Goal: Task Accomplishment & Management: Manage account settings

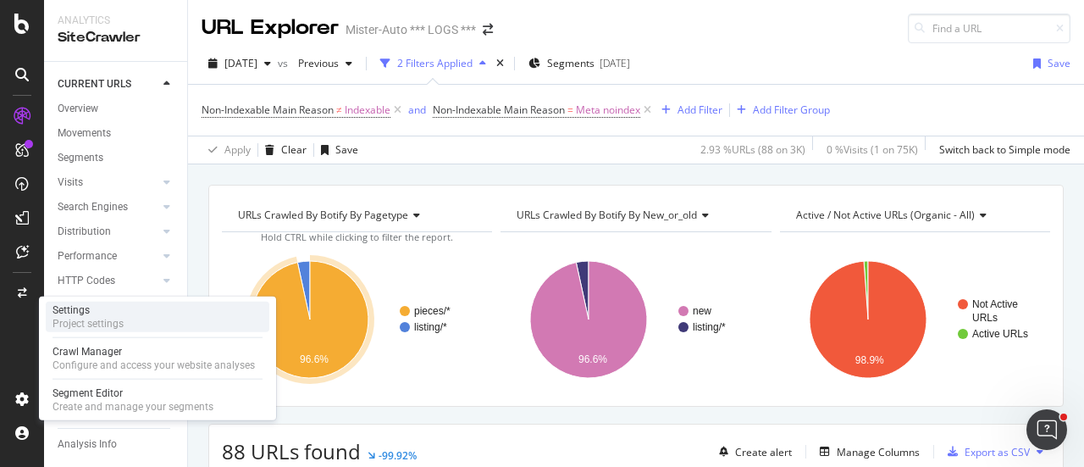
click at [112, 315] on div "Settings" at bounding box center [88, 310] width 71 height 14
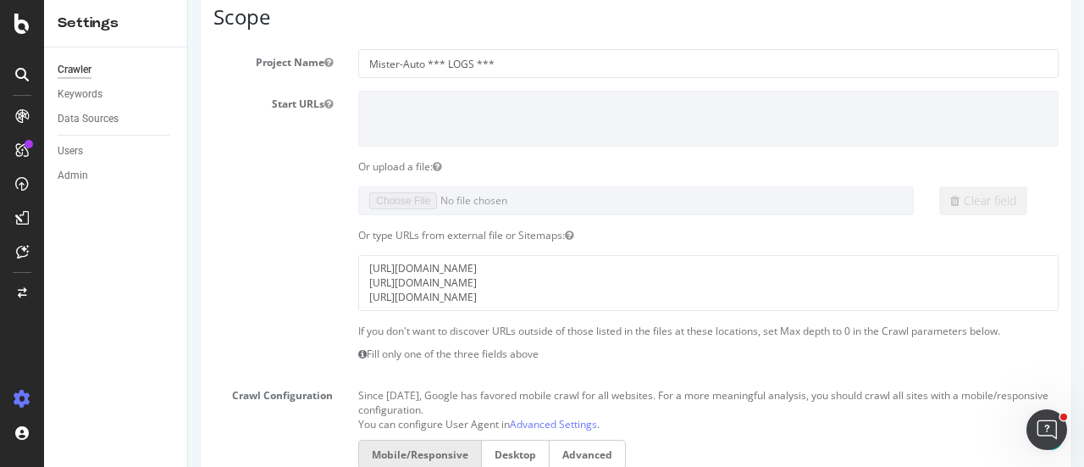
scroll to position [223, 0]
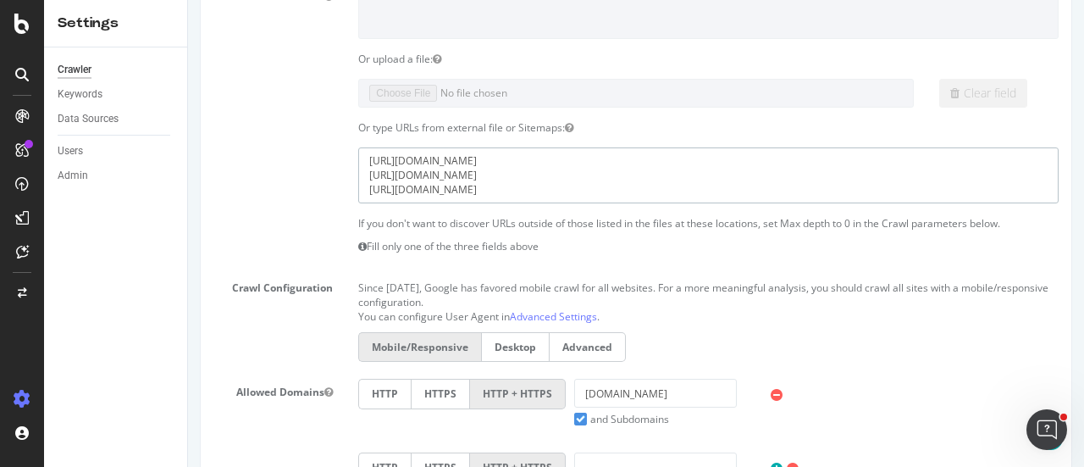
click at [623, 187] on textarea "[URL][DOMAIN_NAME] [URL][DOMAIN_NAME] [URL][DOMAIN_NAME]" at bounding box center [708, 174] width 700 height 55
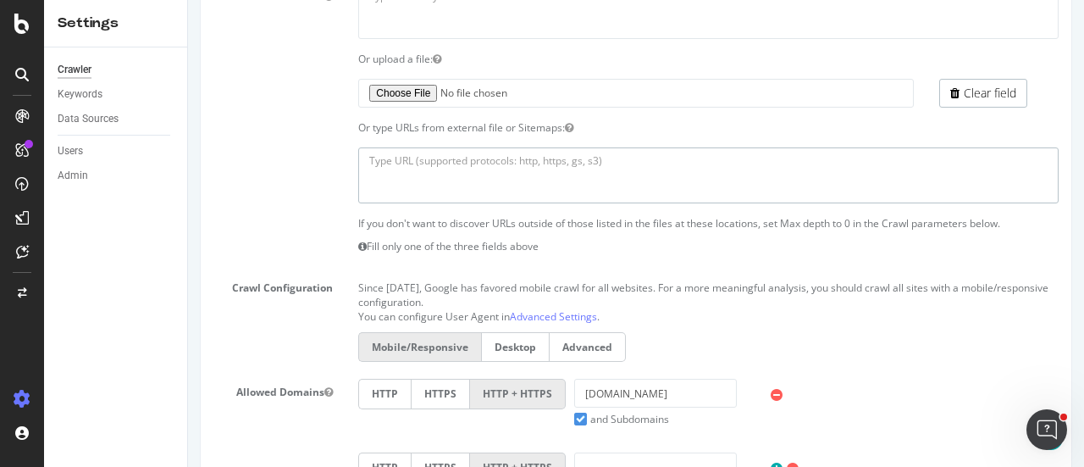
paste textarea "[URL][DOMAIN_NAME]"
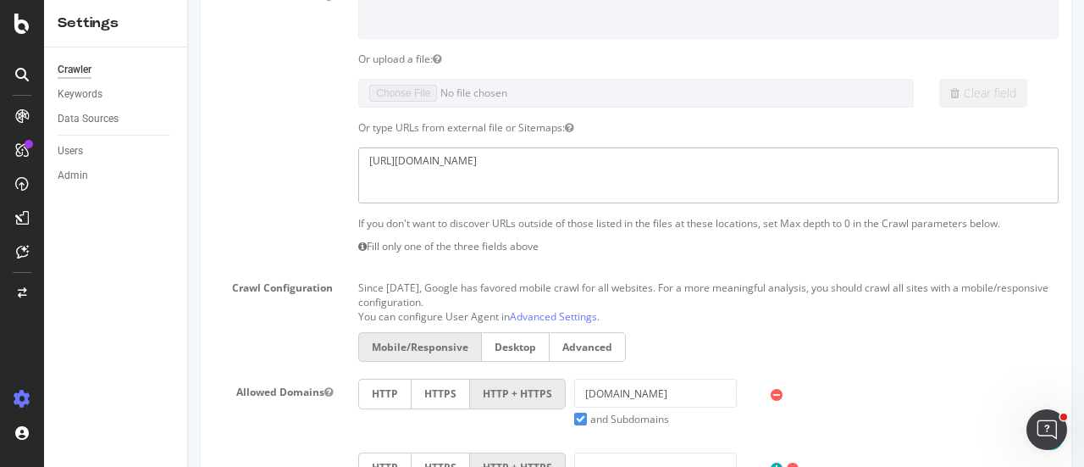
paste textarea "[URL][DOMAIN_NAME]"
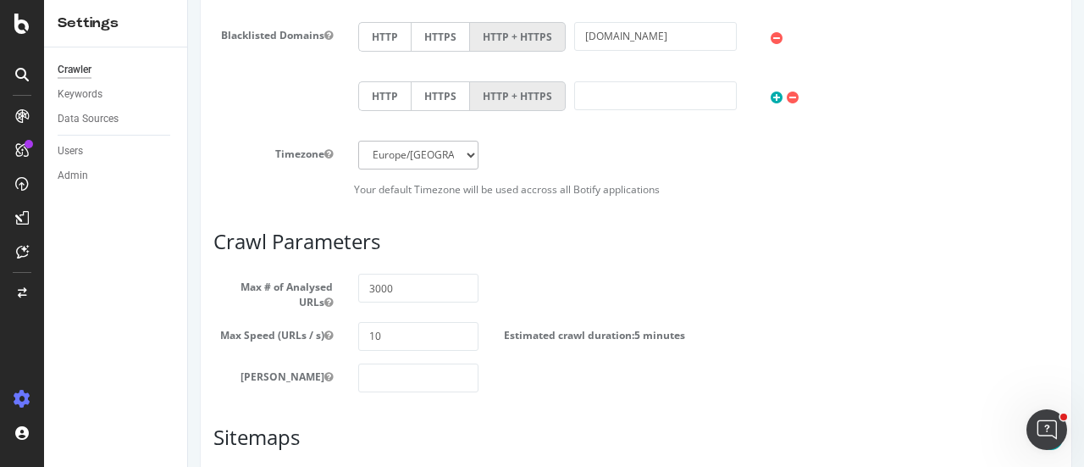
scroll to position [733, 0]
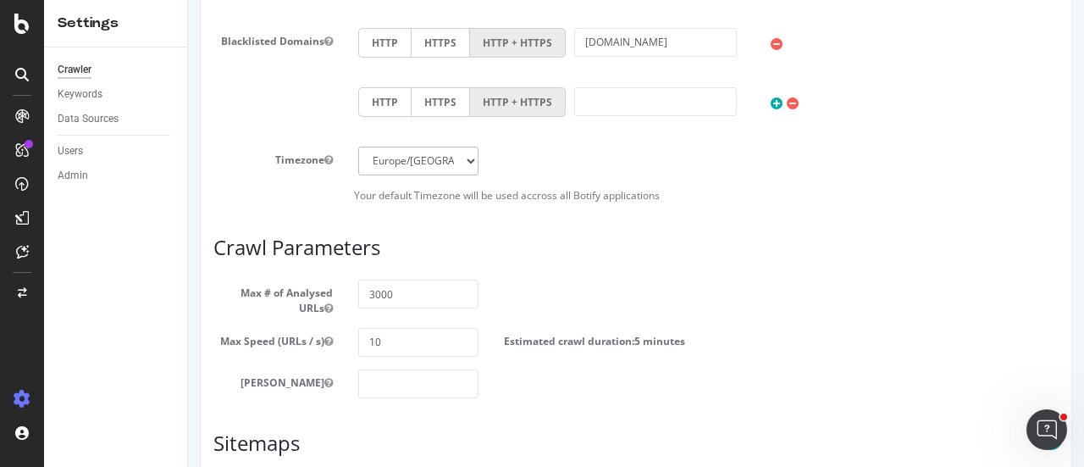
type textarea "[URL][DOMAIN_NAME] [URL][DOMAIN_NAME] [URL][DOMAIN_NAME]"
click at [379, 299] on input "3000" at bounding box center [417, 293] width 119 height 29
type input "2000000"
click at [535, 294] on div "Max # of Analysed URLs 2000000" at bounding box center [636, 296] width 871 height 35
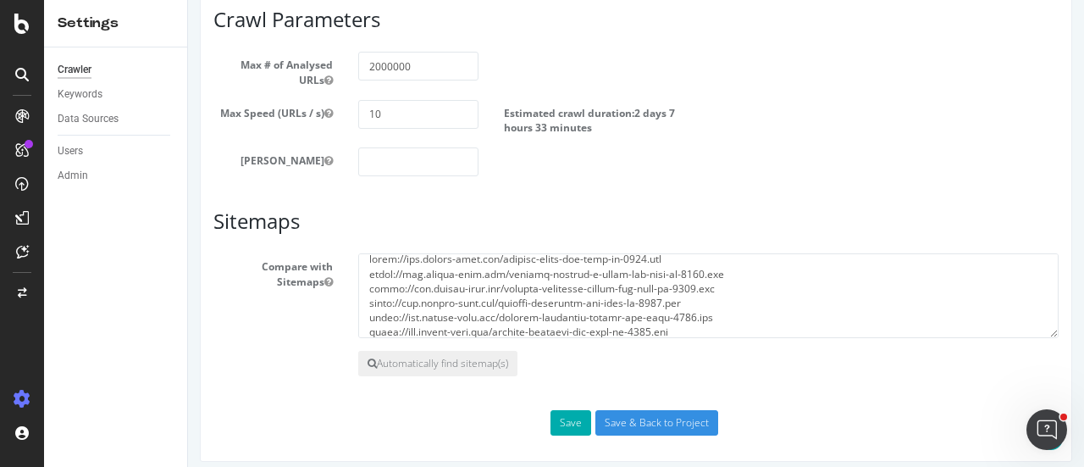
scroll to position [8, 0]
click at [565, 410] on button "Save" at bounding box center [570, 422] width 41 height 25
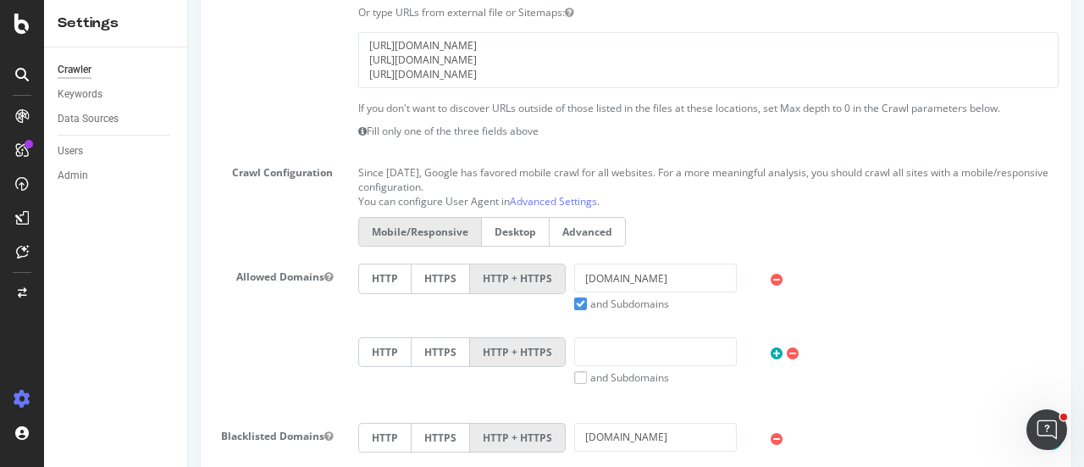
scroll to position [329, 0]
